Goal: Transaction & Acquisition: Purchase product/service

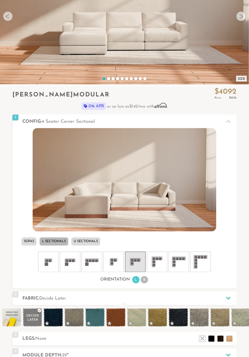
scroll to position [95, 0]
click at [57, 243] on li "L Sectionals" at bounding box center [54, 242] width 29 height 8
click at [162, 259] on icon at bounding box center [157, 262] width 18 height 18
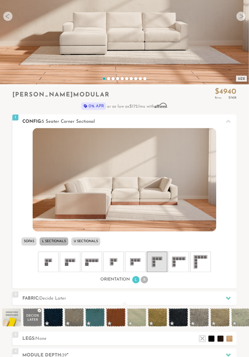
click at [136, 260] on rect at bounding box center [135, 260] width 3 height 3
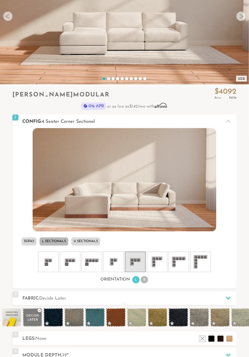
click at [144, 280] on li "R" at bounding box center [144, 279] width 7 height 7
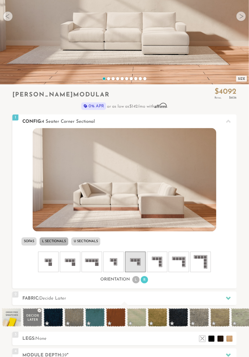
click at [136, 280] on li "L" at bounding box center [135, 279] width 7 height 7
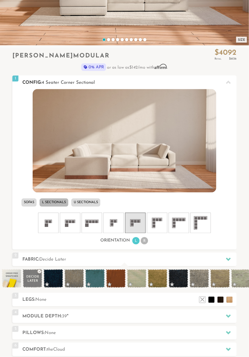
scroll to position [135, 0]
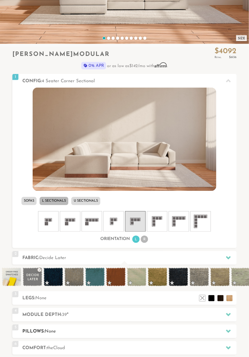
click at [225, 329] on div at bounding box center [228, 331] width 13 height 12
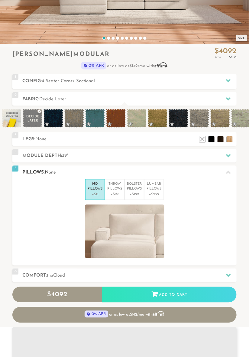
scroll to position [5751, 249]
click at [152, 191] on p "Lumbar Pillows" at bounding box center [154, 187] width 15 height 10
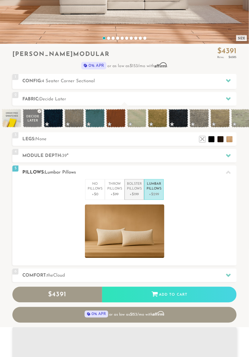
click at [134, 191] on p "Bolster Pillows" at bounding box center [134, 187] width 15 height 10
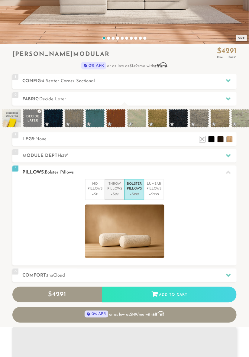
click at [120, 195] on p "+$99" at bounding box center [114, 194] width 15 height 5
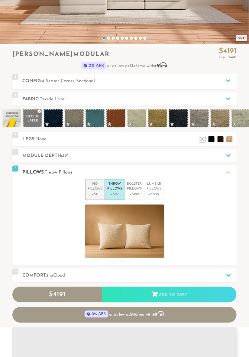
click at [95, 192] on p "+$0" at bounding box center [95, 194] width 15 height 5
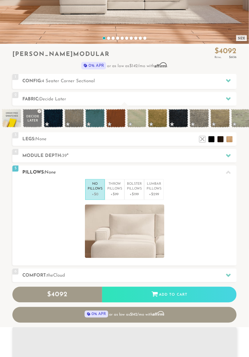
click at [227, 174] on icon at bounding box center [228, 172] width 5 height 5
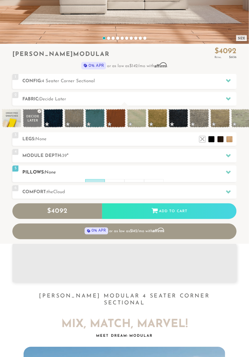
scroll to position [0, 0]
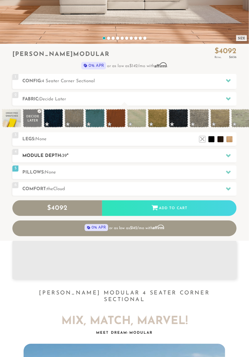
click at [228, 154] on icon at bounding box center [228, 155] width 5 height 5
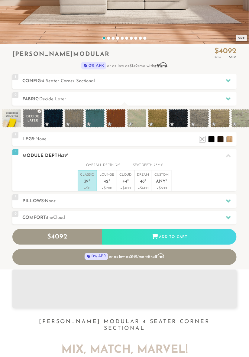
scroll to position [5701, 249]
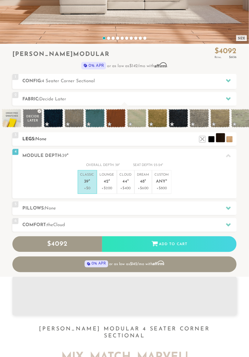
click at [222, 138] on li at bounding box center [220, 137] width 9 height 9
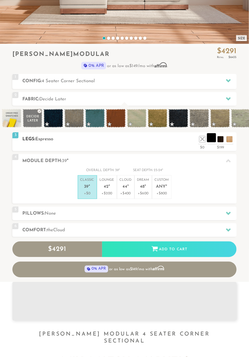
click at [213, 141] on li at bounding box center [211, 137] width 9 height 9
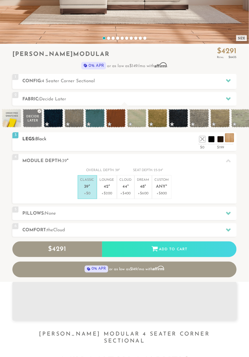
click at [228, 139] on li at bounding box center [229, 137] width 9 height 9
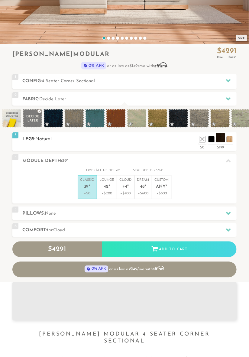
click at [220, 139] on li at bounding box center [220, 137] width 9 height 9
click at [212, 141] on li at bounding box center [211, 137] width 9 height 9
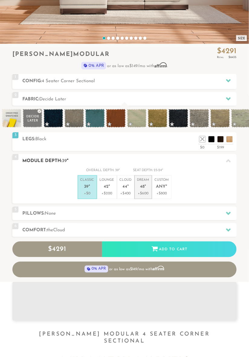
click at [145, 192] on p "+$600" at bounding box center [143, 193] width 12 height 5
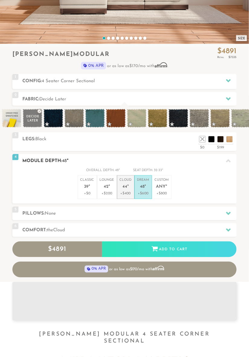
click at [128, 187] on em """ at bounding box center [128, 187] width 2 height 5
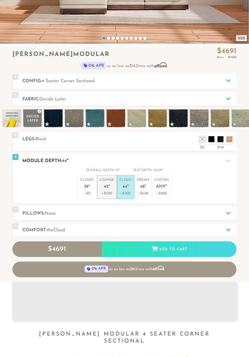
click at [107, 195] on p "+$200" at bounding box center [107, 193] width 15 height 5
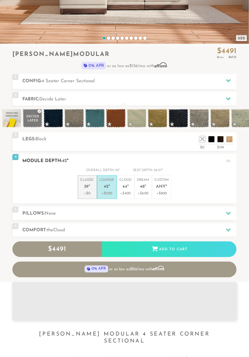
click at [88, 189] on p "Classic 39 "" at bounding box center [87, 184] width 14 height 13
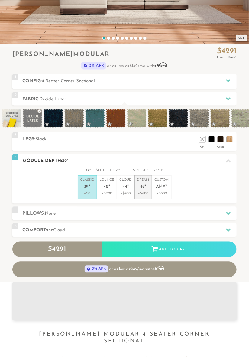
click at [143, 190] on p "Dream 48 "" at bounding box center [143, 184] width 12 height 13
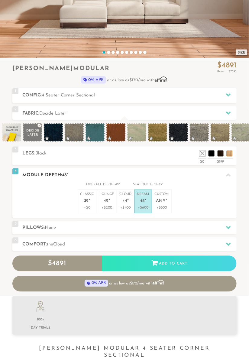
scroll to position [121, 0]
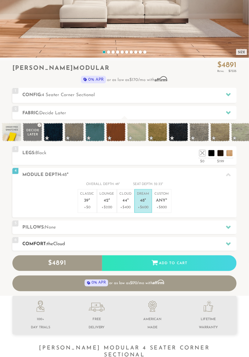
click at [224, 246] on div at bounding box center [228, 244] width 13 height 12
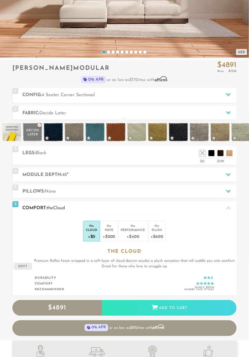
scroll to position [0, 0]
click at [231, 207] on div at bounding box center [228, 208] width 13 height 12
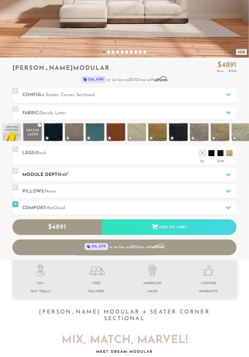
click at [229, 177] on div at bounding box center [228, 175] width 13 height 12
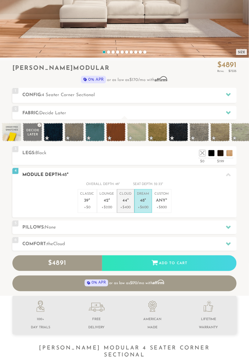
click at [133, 210] on li "Cloud 44 " +$400" at bounding box center [126, 201] width 18 height 24
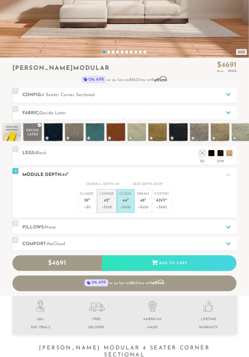
click at [108, 204] on p "Lounge 42 "" at bounding box center [107, 198] width 15 height 13
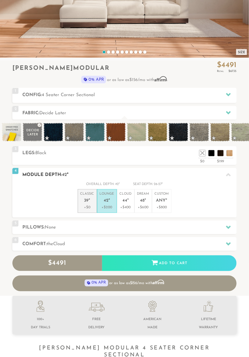
click at [87, 196] on p "Classic 39 "" at bounding box center [87, 198] width 14 height 13
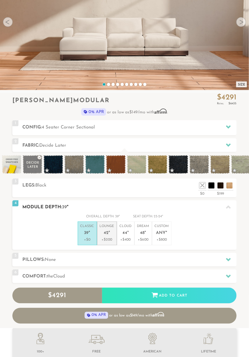
click at [109, 238] on p "+$200" at bounding box center [107, 239] width 15 height 5
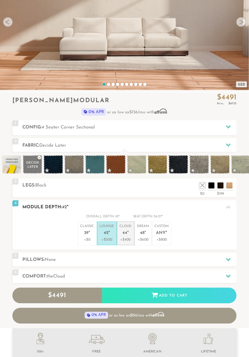
click at [130, 228] on p "Cloud 44 "" at bounding box center [126, 230] width 12 height 13
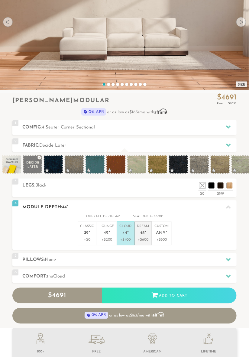
click at [149, 237] on p "Dream 48 "" at bounding box center [143, 230] width 12 height 13
click at [126, 241] on p "+$400" at bounding box center [126, 239] width 12 height 5
click at [112, 232] on p "Lounge 42 "" at bounding box center [107, 230] width 15 height 13
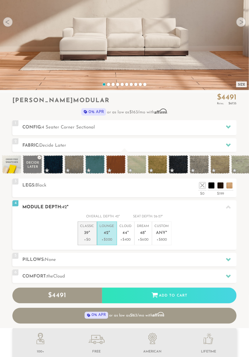
click at [92, 227] on p "Classic 39 "" at bounding box center [87, 230] width 14 height 13
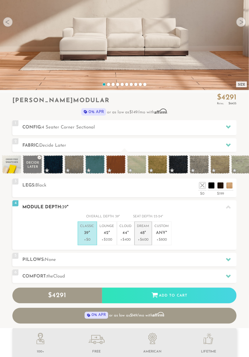
click at [144, 236] on p "Dream 48 "" at bounding box center [143, 230] width 12 height 13
click at [94, 234] on li "Classic 39 " +$0" at bounding box center [87, 234] width 19 height 24
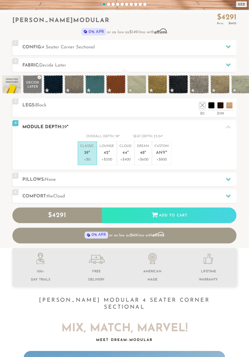
scroll to position [169, 0]
click at [225, 195] on div at bounding box center [228, 196] width 13 height 12
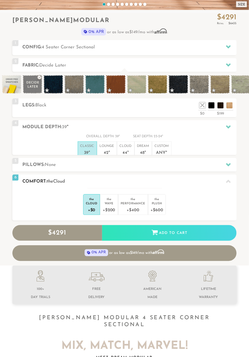
scroll to position [0, 0]
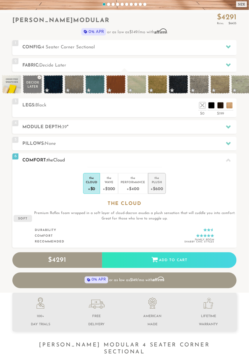
click at [159, 184] on div "+$600" at bounding box center [157, 188] width 12 height 9
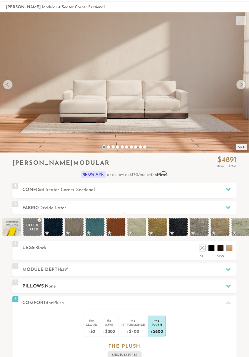
click at [182, 286] on h2 "Pillows: None" at bounding box center [129, 286] width 214 height 7
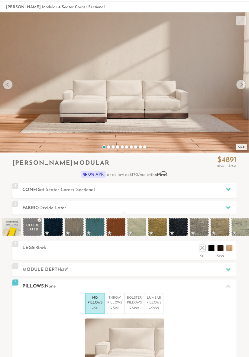
click at [182, 284] on h2 "Pillows: None" at bounding box center [129, 286] width 214 height 7
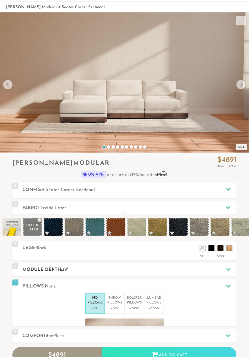
click at [179, 273] on div "4 Module Depth: 39 "" at bounding box center [124, 270] width 224 height 14
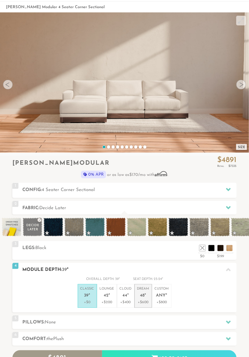
click at [147, 303] on p "+$600" at bounding box center [143, 302] width 12 height 5
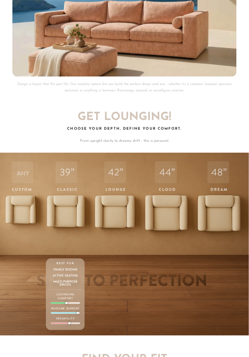
click at [59, 303] on div at bounding box center [58, 303] width 14 height 1
click at [66, 307] on div "Posture Support" at bounding box center [65, 310] width 29 height 7
click at [73, 308] on div "39 Classic Depth Crisp. Upright. Everyday-ready. Supportive and structured — bu…" at bounding box center [65, 294] width 39 height 72
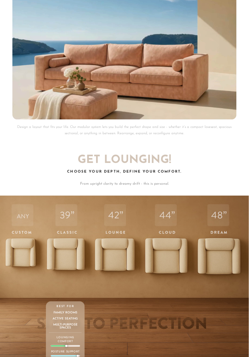
click at [76, 304] on p "Best For" at bounding box center [65, 306] width 33 height 4
click at [71, 311] on div "Family Rooms" at bounding box center [65, 312] width 33 height 3
click at [74, 311] on div "Family Rooms" at bounding box center [65, 312] width 33 height 3
click at [71, 323] on div "Multi-purpose Spaces" at bounding box center [65, 326] width 33 height 6
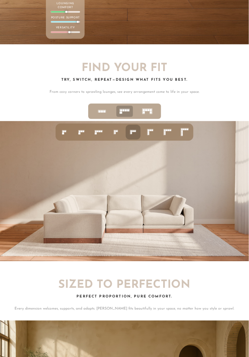
scroll to position [1746, 0]
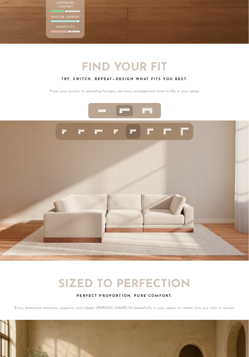
click at [151, 128] on icon at bounding box center [150, 131] width 11 height 11
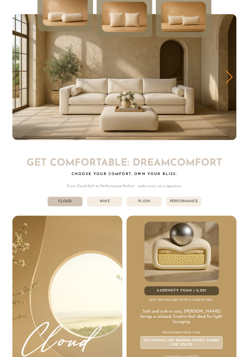
scroll to position [2287, 0]
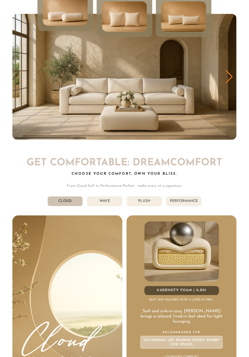
click at [111, 197] on li "Wave" at bounding box center [104, 201] width 35 height 10
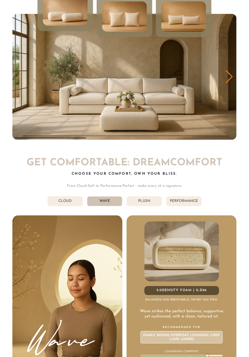
click at [72, 196] on li "Cloud" at bounding box center [64, 201] width 35 height 10
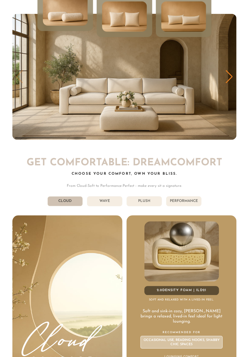
click at [110, 196] on li "Wave" at bounding box center [104, 201] width 35 height 10
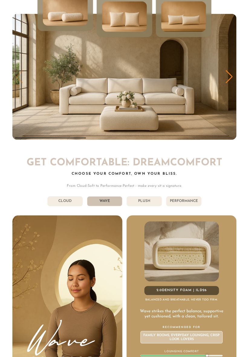
click at [66, 196] on li "Cloud" at bounding box center [64, 201] width 35 height 10
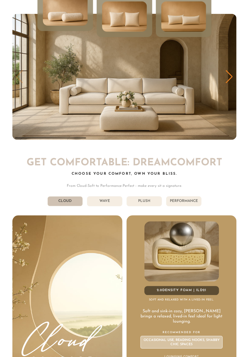
click at [107, 196] on li "Wave" at bounding box center [104, 201] width 35 height 10
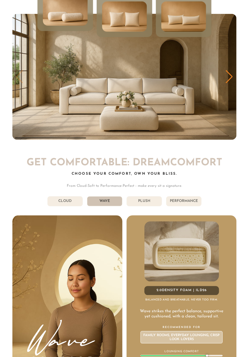
click at [151, 198] on li "Plush" at bounding box center [144, 201] width 35 height 10
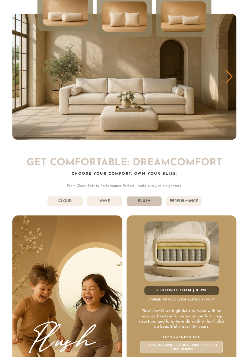
click at [109, 196] on li "Wave" at bounding box center [104, 201] width 35 height 10
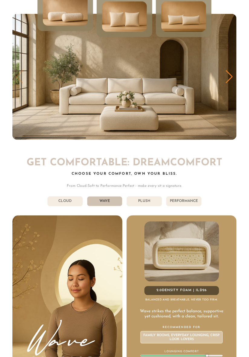
click at [154, 196] on li "Plush" at bounding box center [144, 201] width 35 height 10
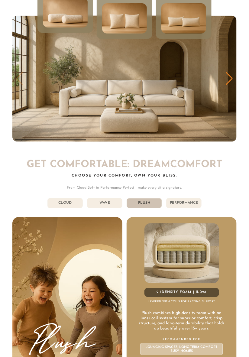
scroll to position [2286, 0]
click at [188, 198] on li "Performance" at bounding box center [183, 203] width 35 height 10
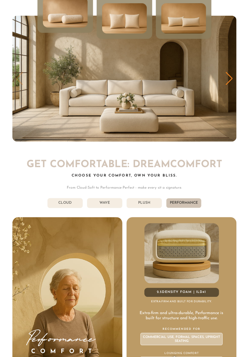
click at [148, 198] on li "Plush" at bounding box center [144, 203] width 35 height 10
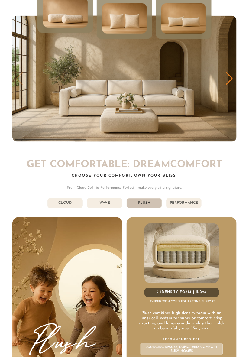
click at [189, 199] on li "Performance" at bounding box center [183, 203] width 35 height 10
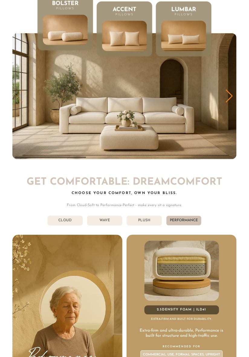
scroll to position [2270, 0]
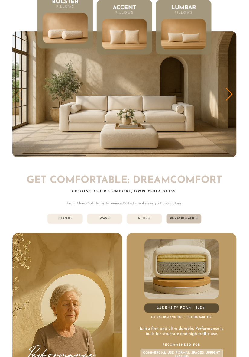
click at [150, 214] on li "Plush" at bounding box center [144, 219] width 35 height 10
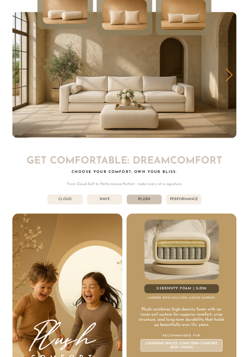
scroll to position [2290, 0]
click at [193, 194] on li "Performance" at bounding box center [183, 199] width 35 height 10
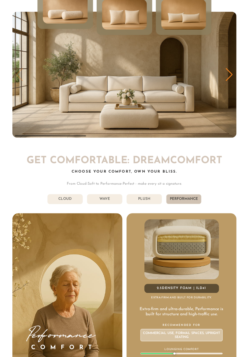
click at [154, 194] on li "Plush" at bounding box center [144, 199] width 35 height 10
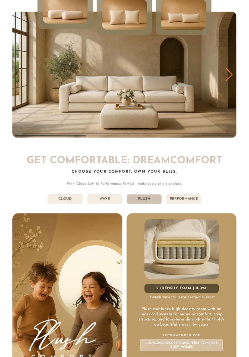
click at [197, 194] on li "Performance" at bounding box center [183, 199] width 35 height 10
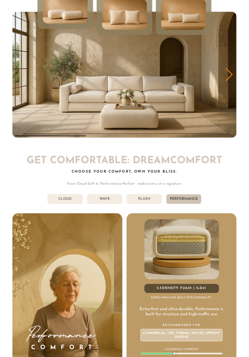
click at [153, 197] on li "Plush" at bounding box center [144, 199] width 35 height 10
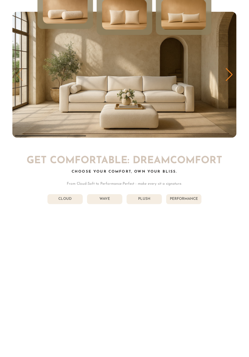
click at [109, 195] on li "Wave" at bounding box center [104, 199] width 35 height 10
click at [112, 194] on li "Wave" at bounding box center [104, 199] width 35 height 10
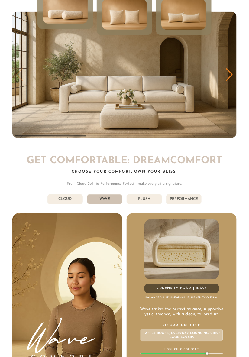
click at [117, 194] on li "Wave" at bounding box center [104, 199] width 35 height 10
click at [155, 195] on li "Plush" at bounding box center [144, 199] width 35 height 10
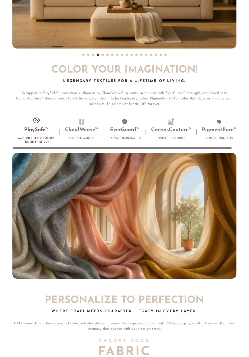
scroll to position [2908, 0]
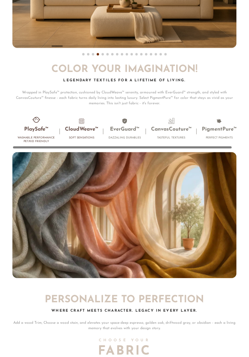
click at [84, 126] on h3 "CloudWeave™" at bounding box center [81, 129] width 33 height 7
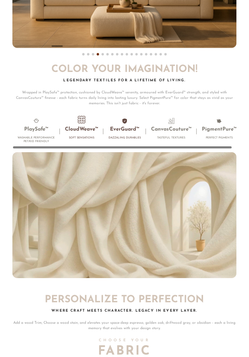
click at [131, 126] on h3 "EverGuard™" at bounding box center [125, 129] width 32 height 7
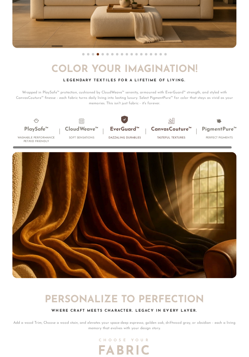
click at [168, 127] on li "CanvasCouture™ Tasteful Textures" at bounding box center [171, 130] width 51 height 24
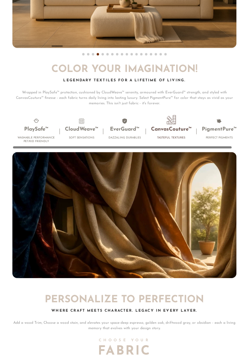
click at [177, 118] on li "CanvasCouture™ Tasteful Textures" at bounding box center [171, 130] width 51 height 24
click at [223, 126] on h3 "PigmentPure™" at bounding box center [219, 129] width 35 height 7
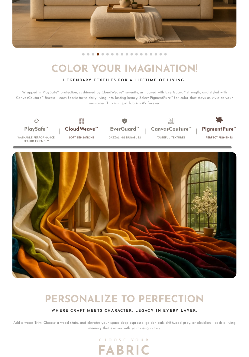
click at [89, 118] on li "CloudWeave™ Soft Sensations" at bounding box center [82, 130] width 44 height 24
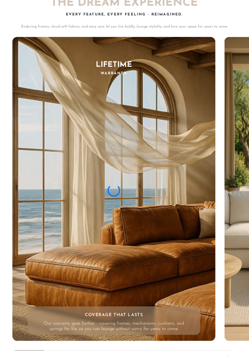
scroll to position [4345, 0]
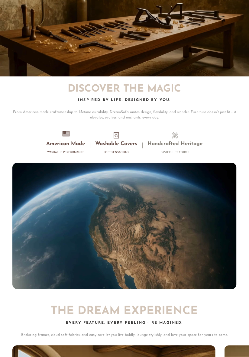
click at [121, 132] on li "Washable Covers Soft Sensations" at bounding box center [116, 144] width 52 height 24
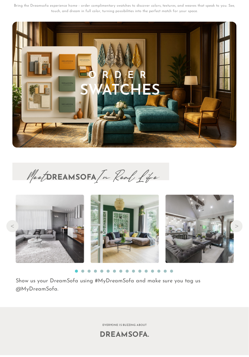
scroll to position [4889, 0]
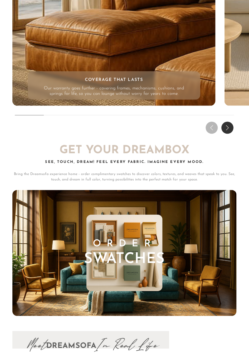
click at [95, 193] on img at bounding box center [124, 253] width 224 height 126
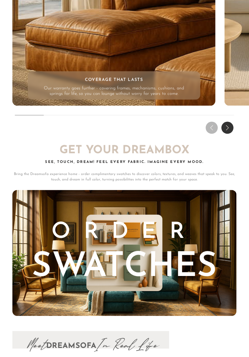
click at [101, 190] on img at bounding box center [124, 253] width 224 height 126
click at [90, 190] on img at bounding box center [124, 253] width 224 height 126
click at [86, 190] on img at bounding box center [124, 253] width 224 height 126
click at [88, 190] on img at bounding box center [124, 253] width 224 height 126
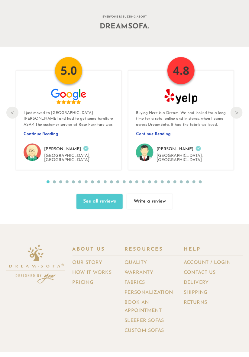
scroll to position [5373, 0]
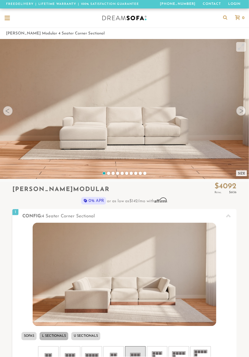
scroll to position [0, 0]
click at [9, 18] on div at bounding box center [7, 18] width 5 height 1
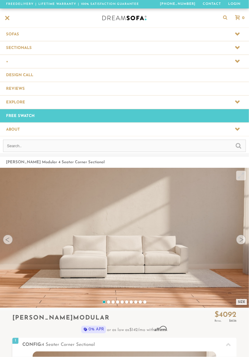
click at [239, 46] on icon at bounding box center [237, 47] width 5 height 3
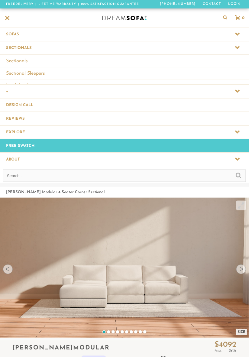
scroll to position [5990, 249]
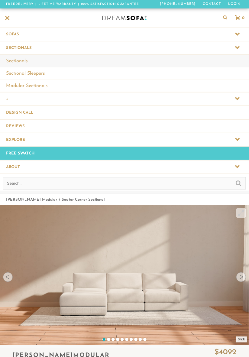
click at [15, 58] on link "Sectionals" at bounding box center [124, 61] width 249 height 12
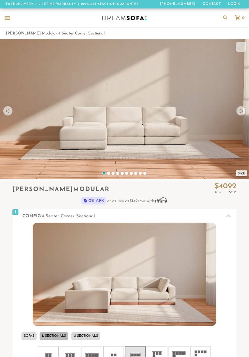
scroll to position [5824, 249]
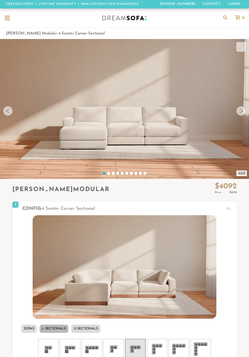
click at [8, 17] on div at bounding box center [7, 18] width 5 height 5
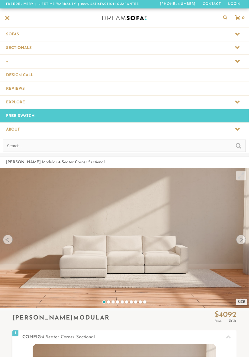
scroll to position [5953, 249]
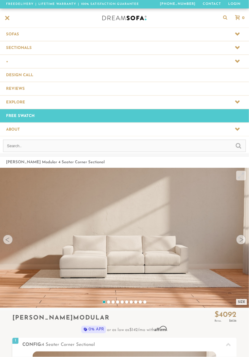
click at [27, 48] on span at bounding box center [124, 47] width 249 height 13
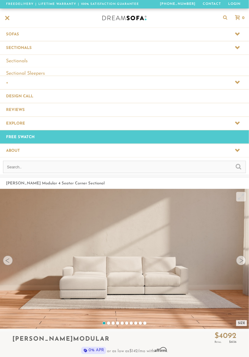
scroll to position [5990, 249]
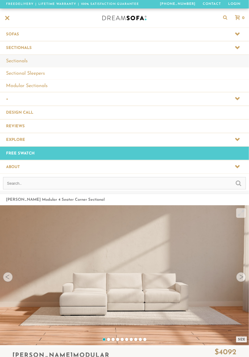
click at [18, 62] on link "Sectionals" at bounding box center [124, 61] width 249 height 12
